Goal: Transaction & Acquisition: Purchase product/service

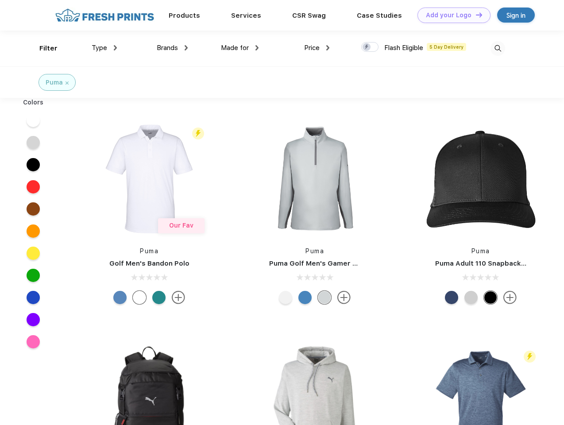
scroll to position [0, 0]
click at [451, 15] on link "Add your Logo Design Tool" at bounding box center [454, 16] width 73 height 16
click at [0, 0] on div "Design Tool" at bounding box center [0, 0] width 0 height 0
click at [475, 15] on link "Add your Logo Design Tool" at bounding box center [454, 16] width 73 height 16
click at [43, 48] on div "Filter" at bounding box center [48, 48] width 18 height 10
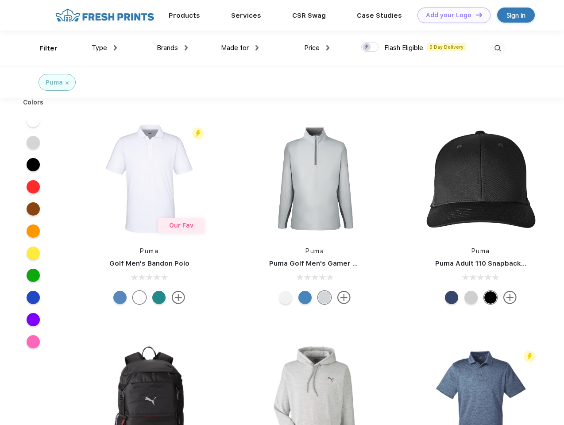
click at [105, 48] on span "Type" at bounding box center [100, 48] width 16 height 8
click at [172, 48] on span "Brands" at bounding box center [167, 48] width 21 height 8
click at [240, 48] on span "Made for" at bounding box center [235, 48] width 28 height 8
click at [317, 48] on span "Price" at bounding box center [312, 48] width 16 height 8
click at [370, 47] on div at bounding box center [369, 47] width 17 height 10
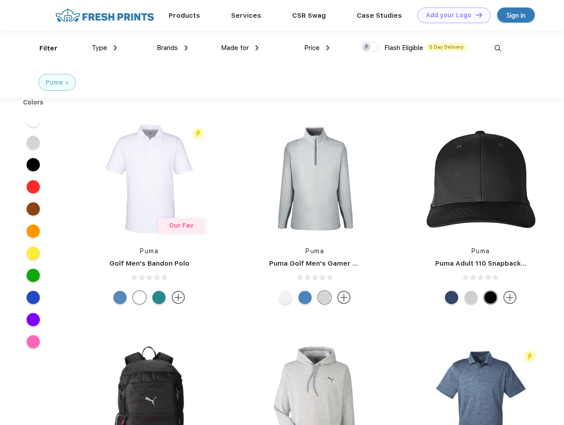
click at [367, 47] on input "checkbox" at bounding box center [364, 45] width 6 height 6
click at [498, 48] on img at bounding box center [498, 48] width 15 height 15
